Goal: Task Accomplishment & Management: Manage account settings

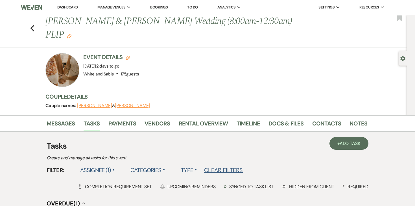
click at [64, 6] on link "Dashboard" at bounding box center [67, 7] width 20 height 5
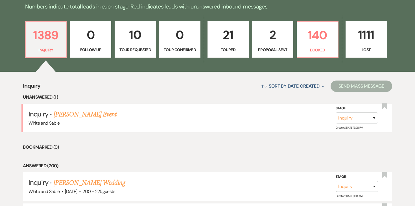
scroll to position [147, 0]
click at [194, 93] on div "↑↓ Sort By Date Created Expand Send Mass Message" at bounding box center [216, 86] width 351 height 15
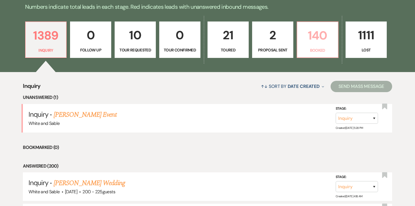
click at [310, 38] on p "140" at bounding box center [318, 35] width 34 height 19
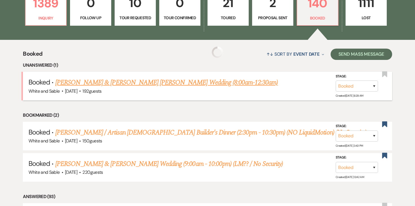
scroll to position [180, 0]
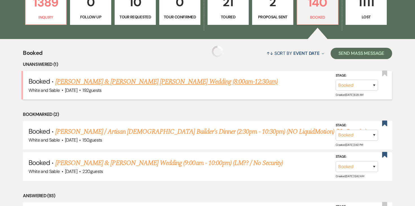
click at [177, 84] on link "Cyann Nielsen & Jackson Diedrich's Wedding (8:00am-12:30am)" at bounding box center [166, 81] width 223 height 10
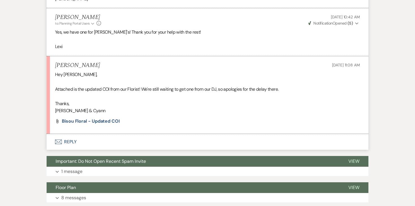
scroll to position [875, 0]
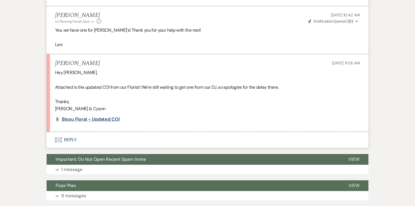
click at [105, 116] on span "Bisou Floral - Updated COI" at bounding box center [91, 119] width 58 height 6
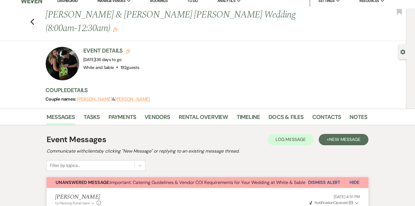
scroll to position [0, 0]
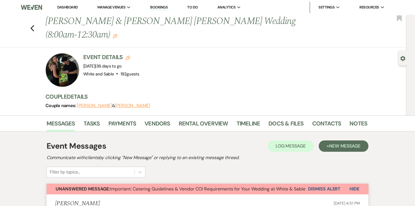
click at [69, 5] on link "Dashboard" at bounding box center [67, 7] width 20 height 5
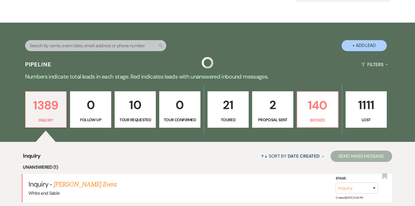
scroll to position [86, 0]
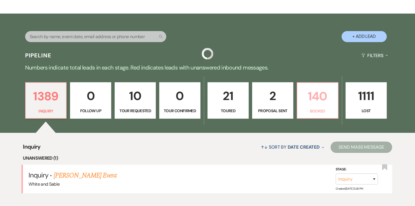
click at [320, 107] on link "140 Booked" at bounding box center [318, 100] width 42 height 37
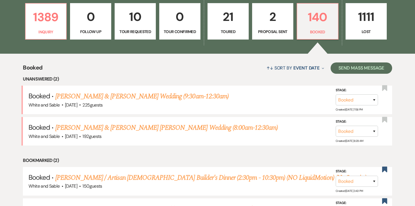
scroll to position [166, 0]
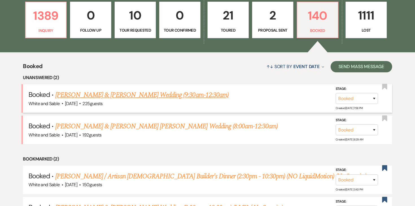
click at [163, 96] on link "[PERSON_NAME] & [PERSON_NAME] Wedding (9:30am-12:30am)" at bounding box center [141, 95] width 173 height 10
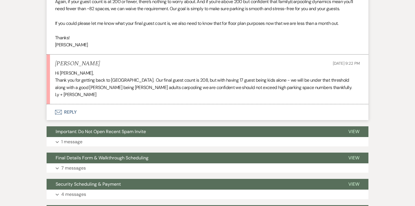
scroll to position [2199, 0]
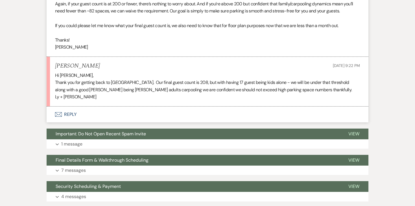
click at [71, 107] on button "Envelope Reply" at bounding box center [208, 114] width 322 height 16
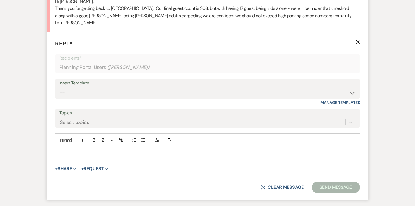
scroll to position [2280, 0]
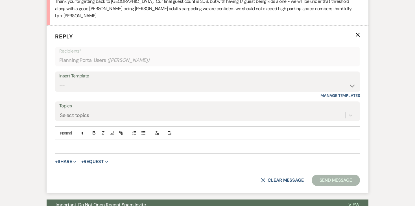
click at [78, 146] on div at bounding box center [207, 146] width 304 height 13
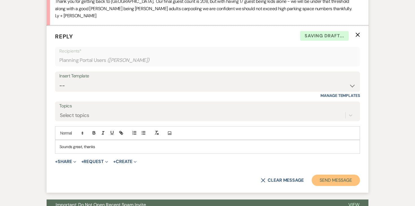
click at [321, 174] on button "Send Message" at bounding box center [336, 179] width 48 height 11
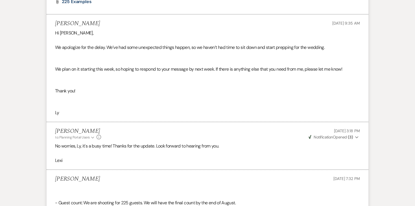
scroll to position [369, 0]
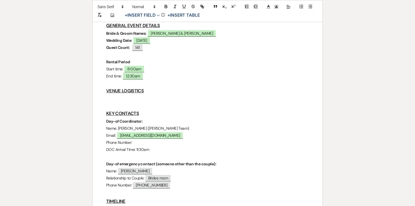
scroll to position [100, 0]
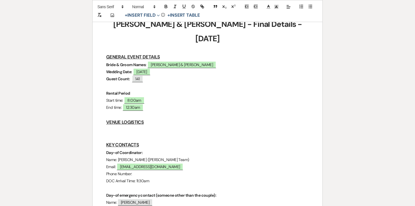
click at [149, 126] on p at bounding box center [207, 129] width 203 height 7
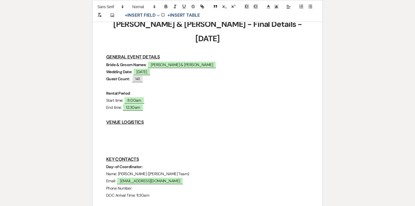
click at [112, 126] on p at bounding box center [207, 129] width 203 height 7
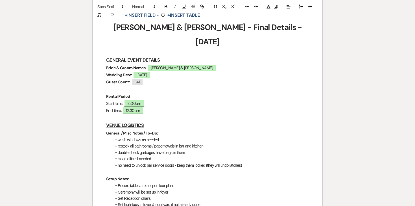
scroll to position [98, 0]
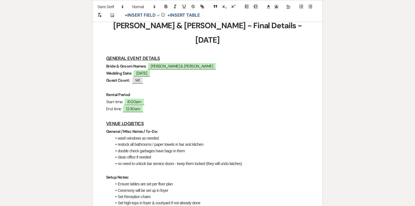
click at [212, 91] on p "Rental Period" at bounding box center [207, 94] width 203 height 7
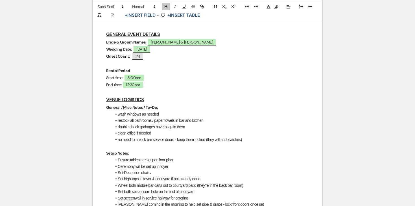
scroll to position [123, 0]
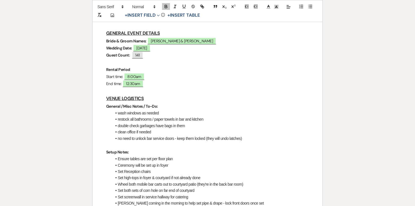
click at [161, 110] on li "wash windows as needed" at bounding box center [210, 113] width 197 height 6
click at [148, 129] on li "clean office if needed" at bounding box center [210, 132] width 197 height 6
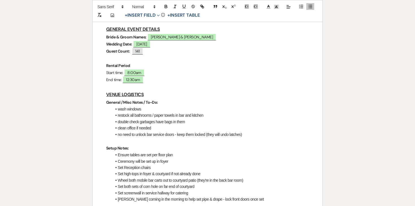
scroll to position [128, 0]
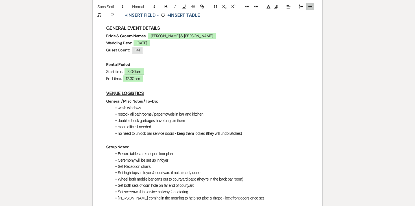
click at [118, 105] on li "wash windows" at bounding box center [210, 108] width 197 height 6
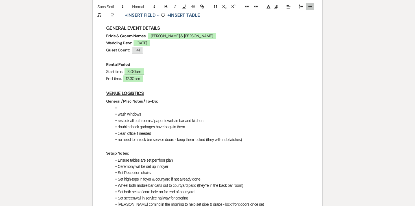
click at [119, 105] on li at bounding box center [210, 108] width 197 height 6
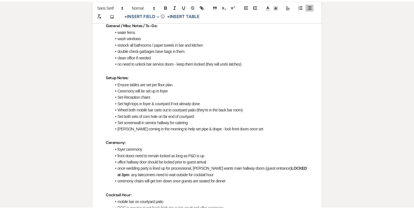
scroll to position [206, 0]
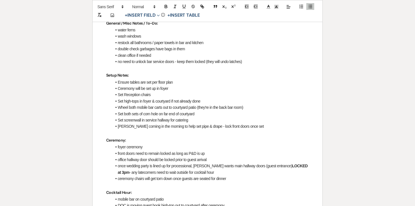
click at [151, 85] on li "Ceremony will be set up in foyer" at bounding box center [210, 88] width 197 height 6
drag, startPoint x: 117, startPoint y: 67, endPoint x: 127, endPoint y: 65, distance: 9.8
click at [127, 79] on li "Ensure tables are set per floor plan" at bounding box center [210, 82] width 197 height 6
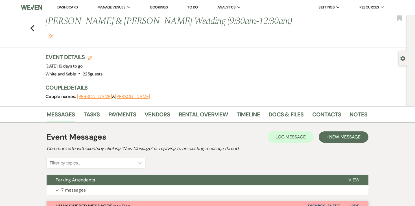
click at [62, 8] on link "Dashboard" at bounding box center [67, 7] width 20 height 5
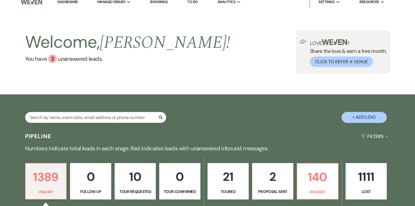
scroll to position [8, 0]
